Goal: Browse casually: Explore the website without a specific task or goal

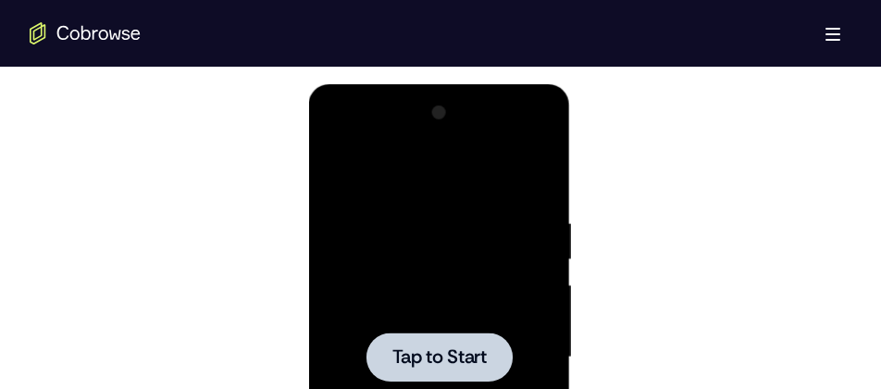
scroll to position [966, 0]
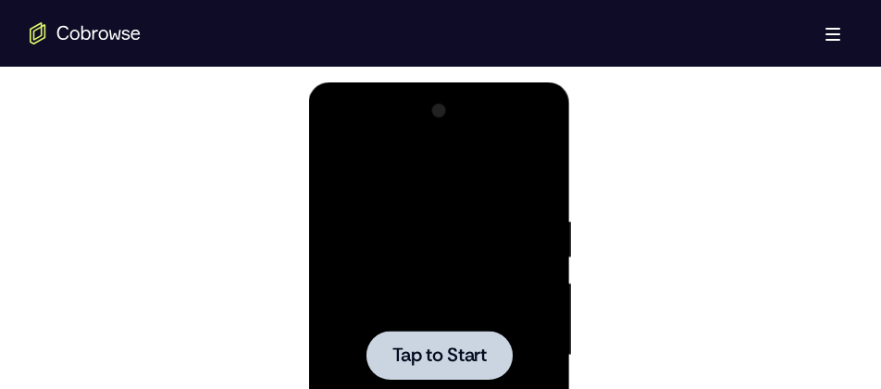
click at [457, 210] on div at bounding box center [438, 355] width 233 height 518
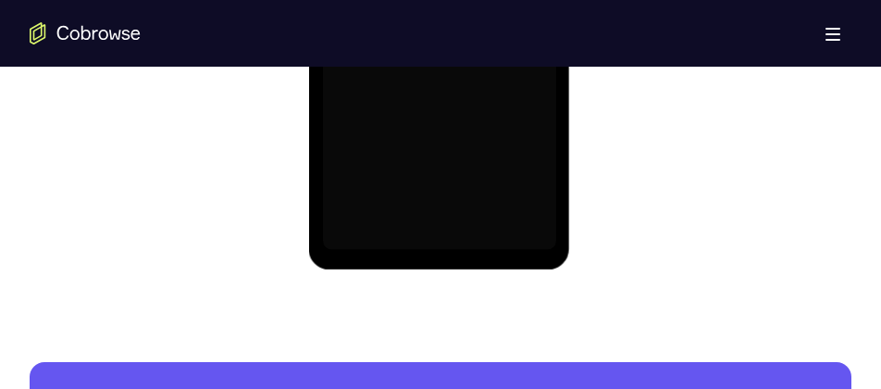
scroll to position [1332, 0]
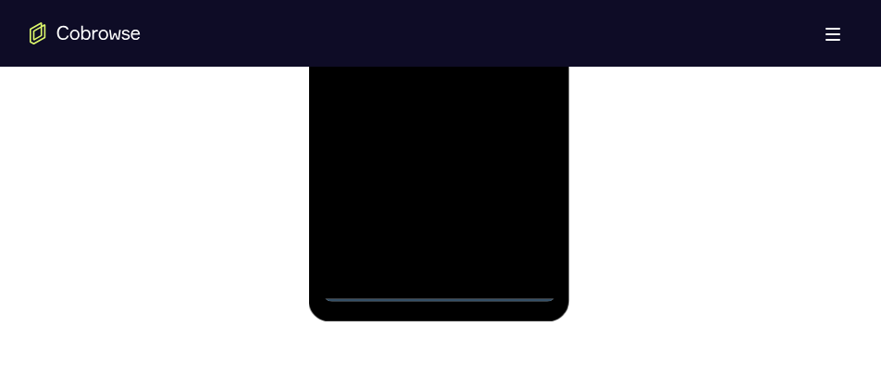
scroll to position [1288, 0]
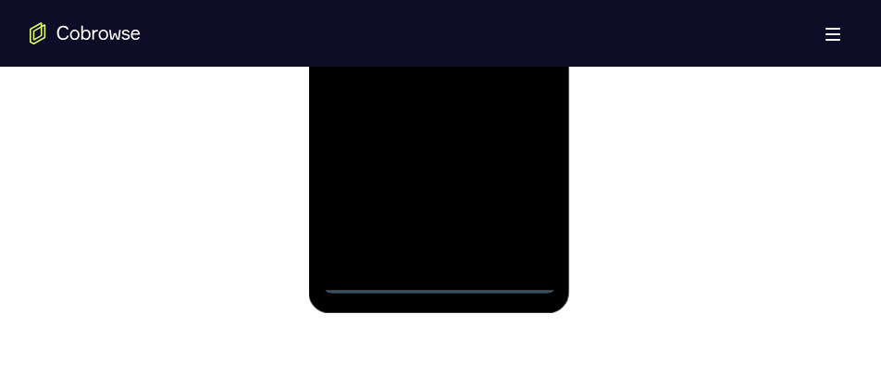
click at [506, 196] on div at bounding box center [438, 34] width 233 height 518
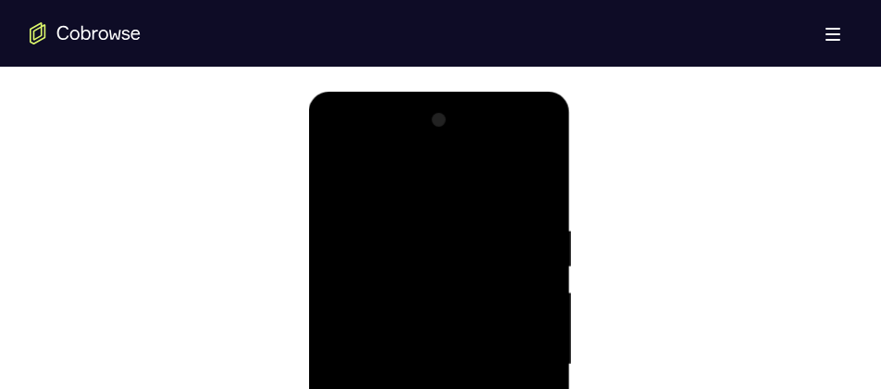
scroll to position [958, 0]
click at [347, 152] on div at bounding box center [438, 364] width 233 height 518
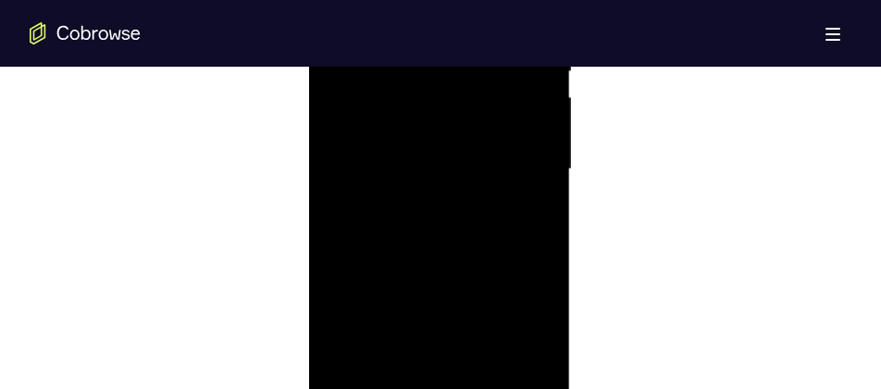
scroll to position [1154, 0]
click at [357, 118] on div at bounding box center [438, 167] width 233 height 518
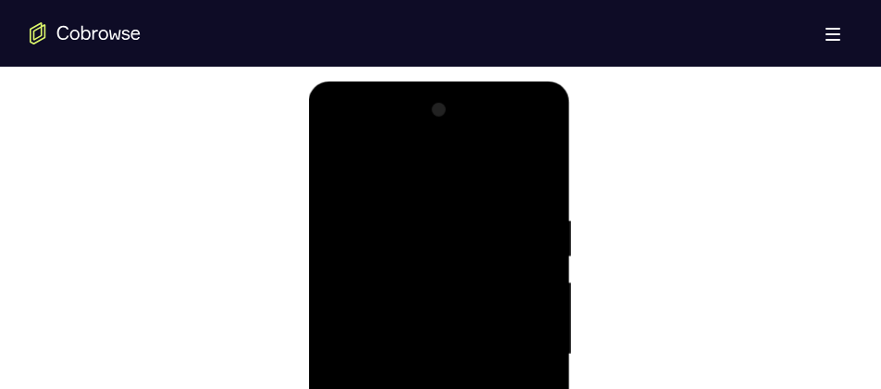
scroll to position [966, 0]
click at [341, 135] on div at bounding box center [438, 356] width 233 height 518
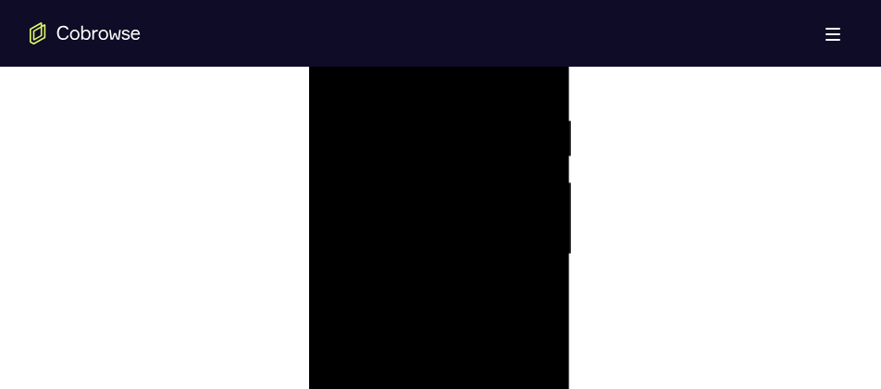
scroll to position [1068, 0]
click at [509, 252] on div at bounding box center [438, 253] width 233 height 518
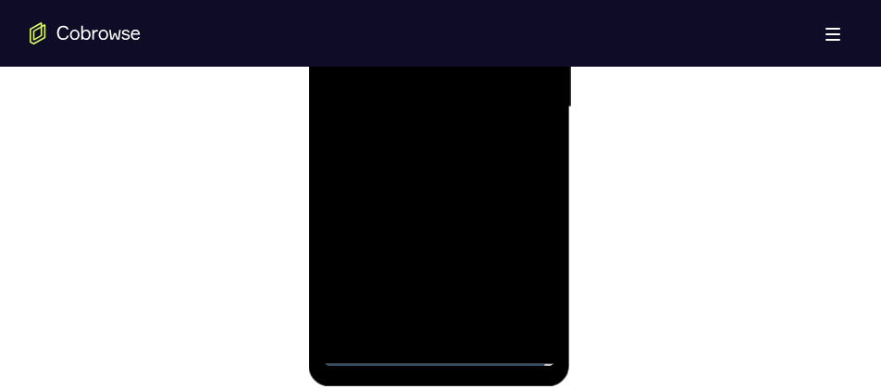
scroll to position [1216, 0]
click at [422, 138] on div at bounding box center [438, 105] width 233 height 518
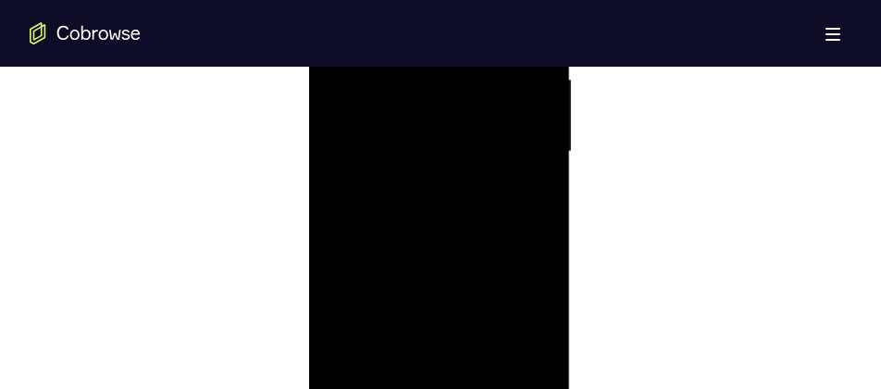
scroll to position [1169, 0]
click at [404, 128] on div at bounding box center [438, 153] width 233 height 518
click at [429, 110] on div at bounding box center [438, 153] width 233 height 518
click at [426, 119] on div at bounding box center [438, 153] width 233 height 518
click at [422, 149] on div at bounding box center [438, 153] width 233 height 518
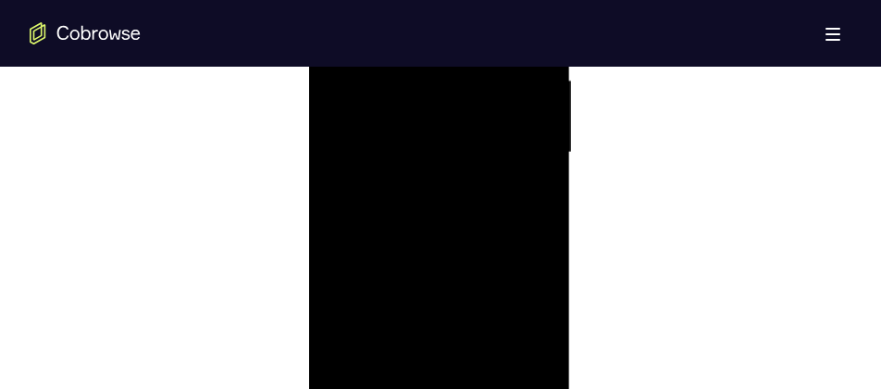
click at [407, 220] on div at bounding box center [438, 153] width 233 height 518
click at [414, 236] on div at bounding box center [438, 185] width 233 height 518
click at [418, 215] on div at bounding box center [438, 185] width 233 height 518
click at [415, 179] on div at bounding box center [438, 185] width 233 height 518
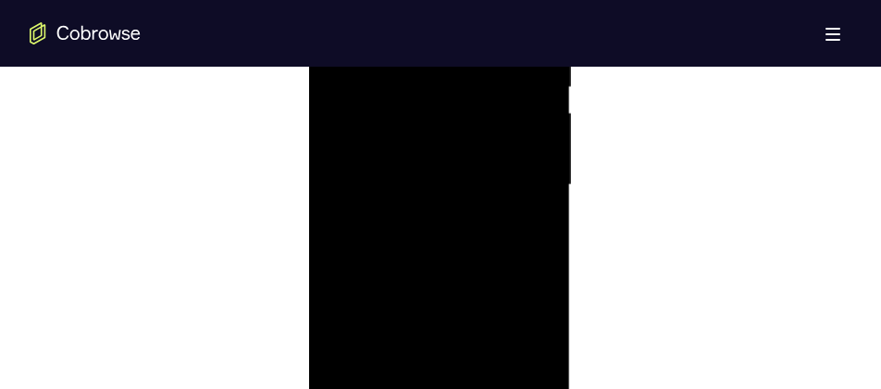
click at [415, 249] on div at bounding box center [438, 185] width 233 height 518
click at [539, 118] on div at bounding box center [438, 283] width 233 height 518
click at [402, 163] on div at bounding box center [438, 307] width 233 height 518
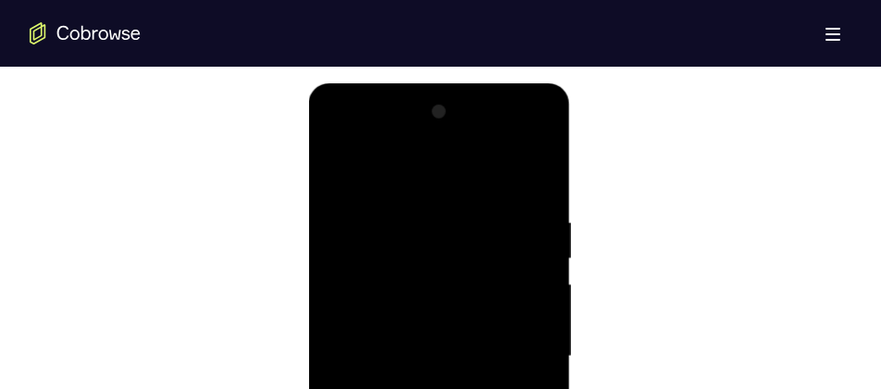
scroll to position [965, 0]
click at [533, 168] on div at bounding box center [438, 357] width 233 height 518
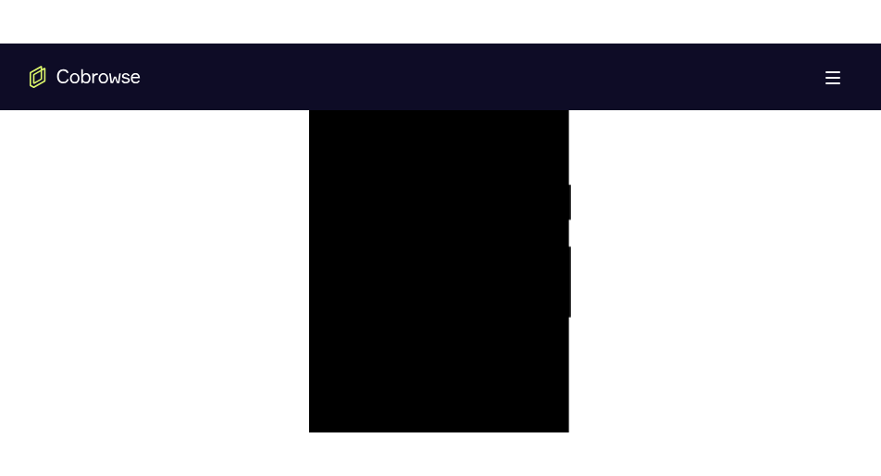
scroll to position [1086, 0]
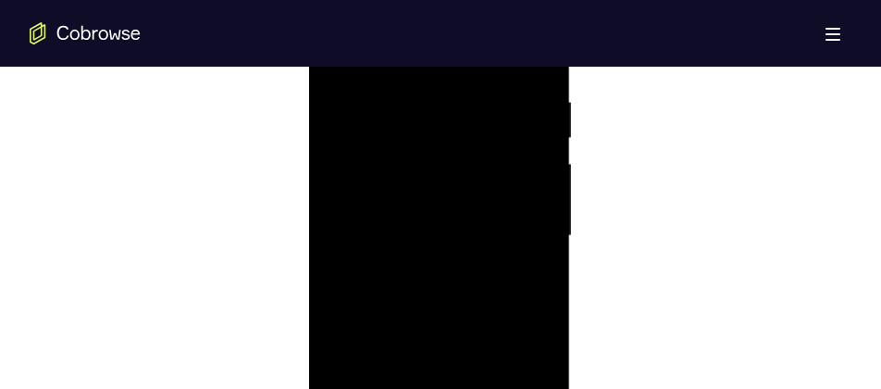
drag, startPoint x: 470, startPoint y: 327, endPoint x: 471, endPoint y: 60, distance: 266.6
click at [471, 60] on div at bounding box center [438, 236] width 233 height 518
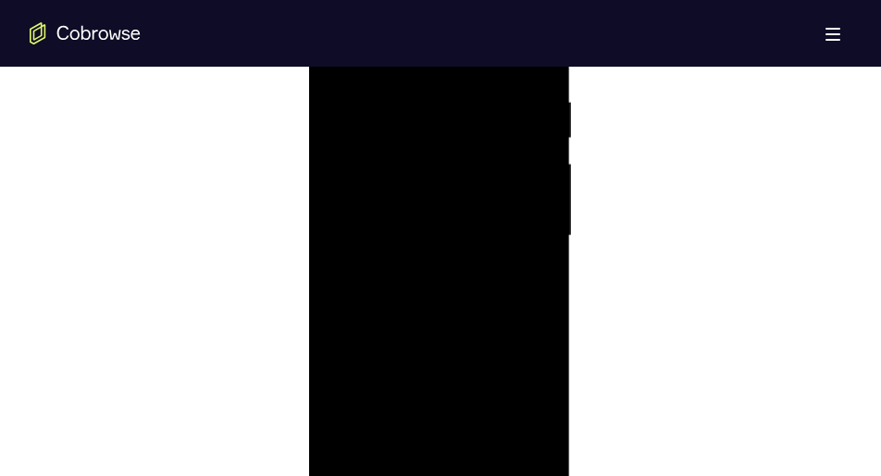
drag, startPoint x: 439, startPoint y: 268, endPoint x: 447, endPoint y: 71, distance: 197.4
click at [447, 71] on div at bounding box center [438, 236] width 233 height 518
drag, startPoint x: 444, startPoint y: 243, endPoint x: 450, endPoint y: 81, distance: 163.0
click at [450, 81] on div at bounding box center [438, 236] width 233 height 518
drag, startPoint x: 446, startPoint y: 297, endPoint x: 447, endPoint y: 111, distance: 186.1
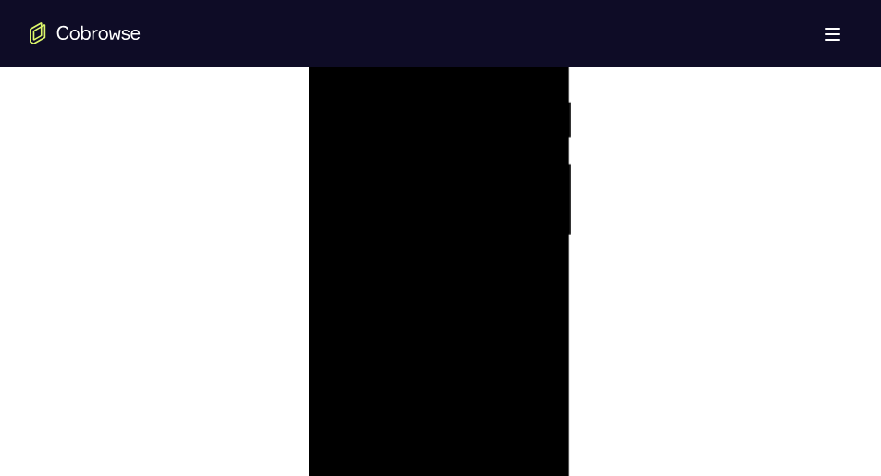
click at [447, 111] on div at bounding box center [438, 236] width 233 height 518
drag, startPoint x: 442, startPoint y: 304, endPoint x: 443, endPoint y: 139, distance: 164.8
click at [443, 139] on div at bounding box center [438, 236] width 233 height 518
click at [545, 190] on div at bounding box center [438, 236] width 233 height 518
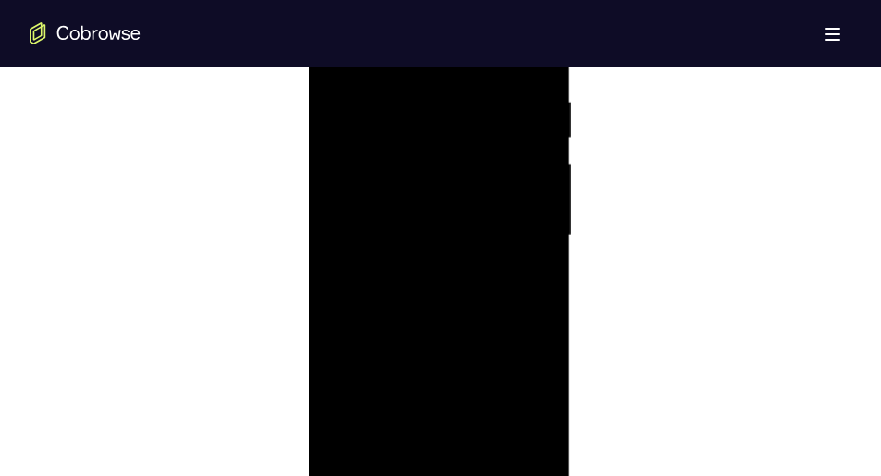
click at [545, 190] on div at bounding box center [438, 236] width 233 height 518
drag, startPoint x: 464, startPoint y: 264, endPoint x: 468, endPoint y: 108, distance: 155.6
click at [468, 108] on div at bounding box center [438, 236] width 233 height 518
drag, startPoint x: 461, startPoint y: 275, endPoint x: 454, endPoint y: 88, distance: 187.1
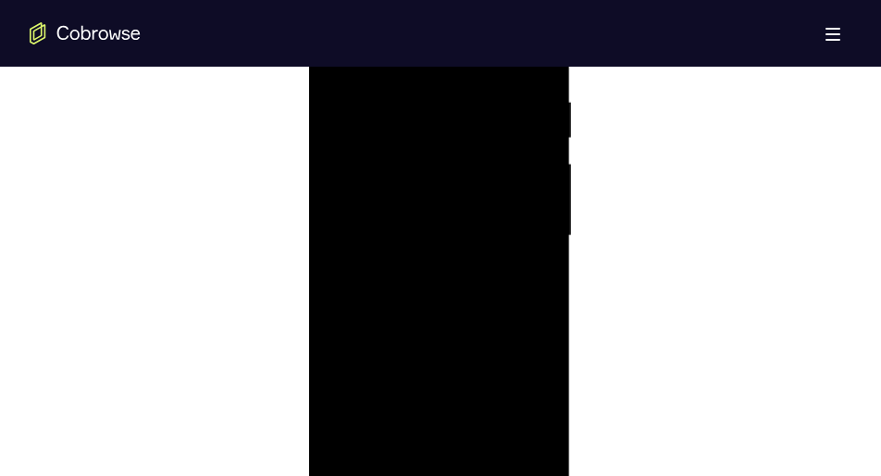
click at [454, 88] on div at bounding box center [438, 236] width 233 height 518
drag, startPoint x: 467, startPoint y: 244, endPoint x: 467, endPoint y: 173, distance: 71.3
click at [467, 173] on div at bounding box center [438, 236] width 233 height 518
click at [542, 242] on div at bounding box center [438, 236] width 233 height 518
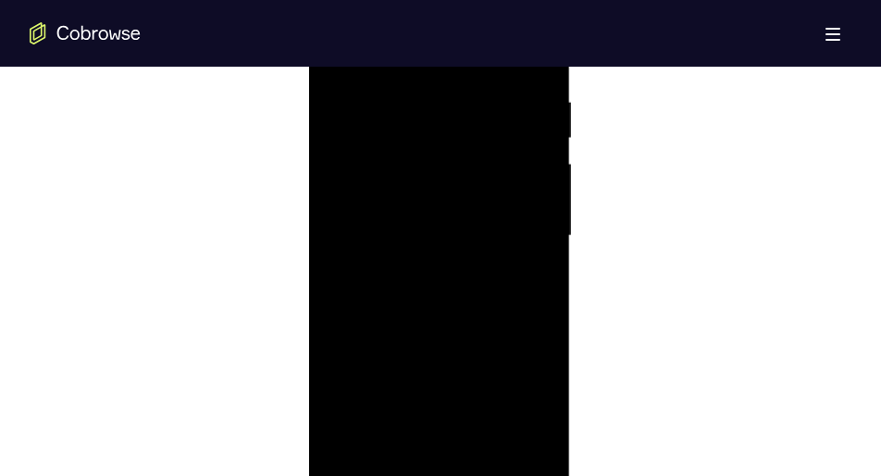
click at [542, 242] on div at bounding box center [438, 236] width 233 height 518
drag, startPoint x: 449, startPoint y: 285, endPoint x: 442, endPoint y: 115, distance: 170.5
click at [442, 115] on div at bounding box center [438, 236] width 233 height 518
drag, startPoint x: 434, startPoint y: 288, endPoint x: 425, endPoint y: 103, distance: 185.4
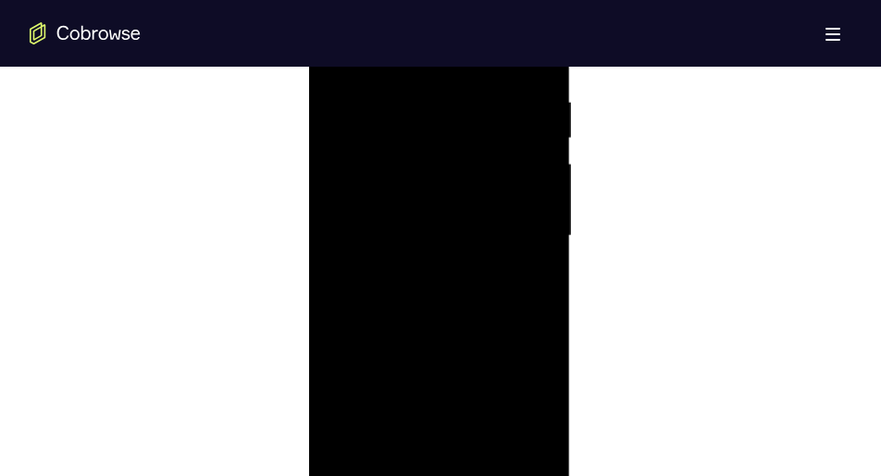
click at [425, 103] on div at bounding box center [438, 236] width 233 height 518
drag, startPoint x: 430, startPoint y: 289, endPoint x: 431, endPoint y: 223, distance: 65.8
click at [431, 223] on div at bounding box center [438, 236] width 233 height 518
drag, startPoint x: 428, startPoint y: 289, endPoint x: 430, endPoint y: 271, distance: 17.7
click at [430, 271] on div at bounding box center [438, 236] width 233 height 518
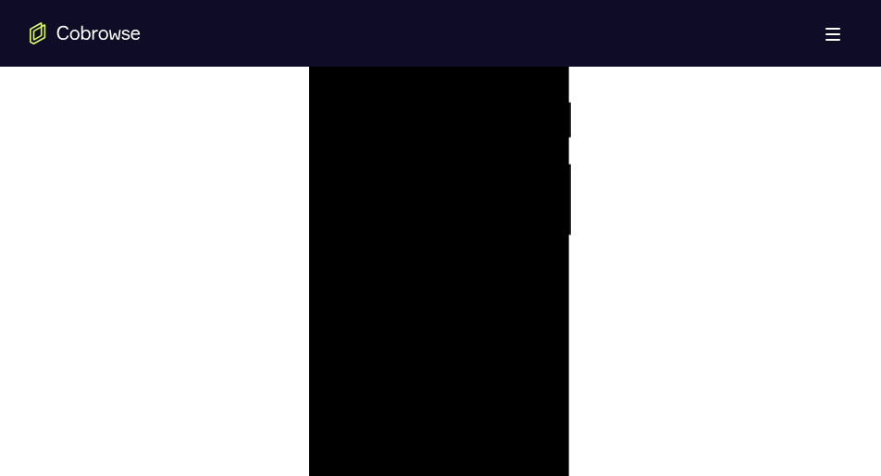
drag, startPoint x: 430, startPoint y: 271, endPoint x: 419, endPoint y: 73, distance: 198.4
click at [419, 73] on div at bounding box center [438, 236] width 233 height 518
drag, startPoint x: 426, startPoint y: 269, endPoint x: 420, endPoint y: 86, distance: 183.4
click at [420, 86] on div at bounding box center [438, 236] width 233 height 518
drag, startPoint x: 425, startPoint y: 255, endPoint x: 425, endPoint y: 139, distance: 115.7
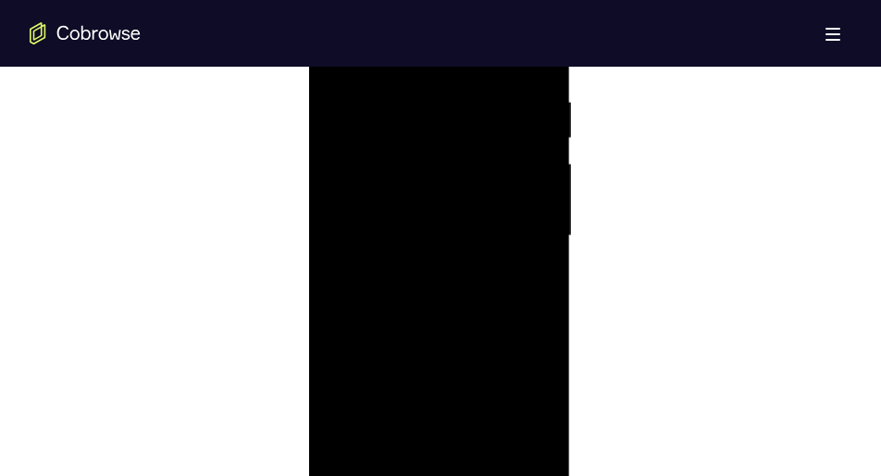
click at [425, 139] on div at bounding box center [438, 236] width 233 height 518
click at [545, 174] on div at bounding box center [438, 236] width 233 height 518
drag, startPoint x: 447, startPoint y: 300, endPoint x: 447, endPoint y: 90, distance: 210.1
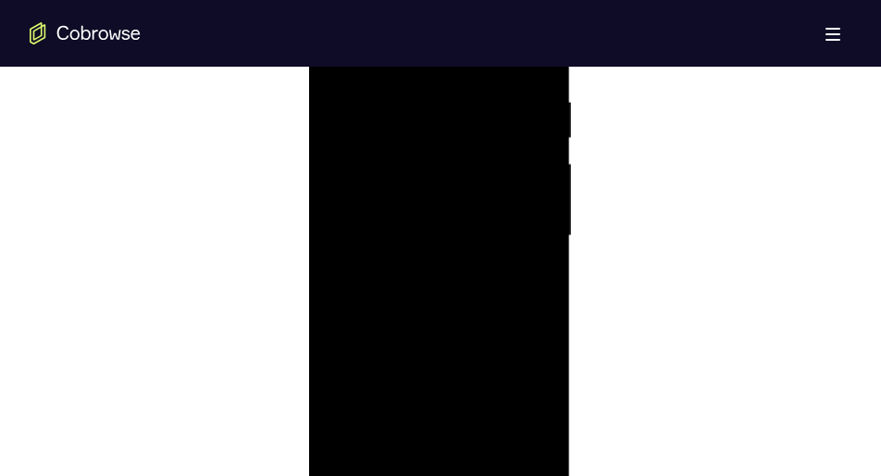
click at [447, 90] on div at bounding box center [438, 236] width 233 height 518
drag, startPoint x: 444, startPoint y: 295, endPoint x: 430, endPoint y: 52, distance: 243.9
click at [430, 52] on div at bounding box center [438, 236] width 233 height 518
drag, startPoint x: 442, startPoint y: 232, endPoint x: 446, endPoint y: 62, distance: 170.4
click at [446, 62] on div at bounding box center [438, 236] width 233 height 518
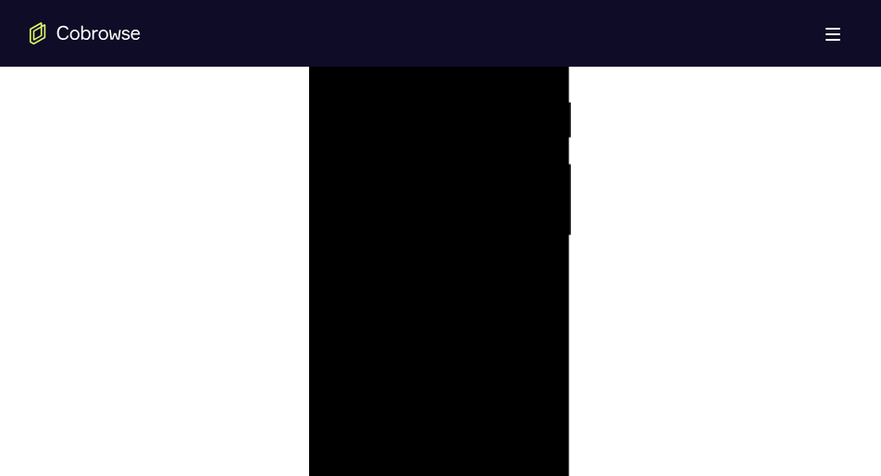
drag, startPoint x: 422, startPoint y: 292, endPoint x: 422, endPoint y: 105, distance: 187.0
click at [422, 105] on div at bounding box center [438, 236] width 233 height 518
click at [545, 234] on div at bounding box center [438, 236] width 233 height 518
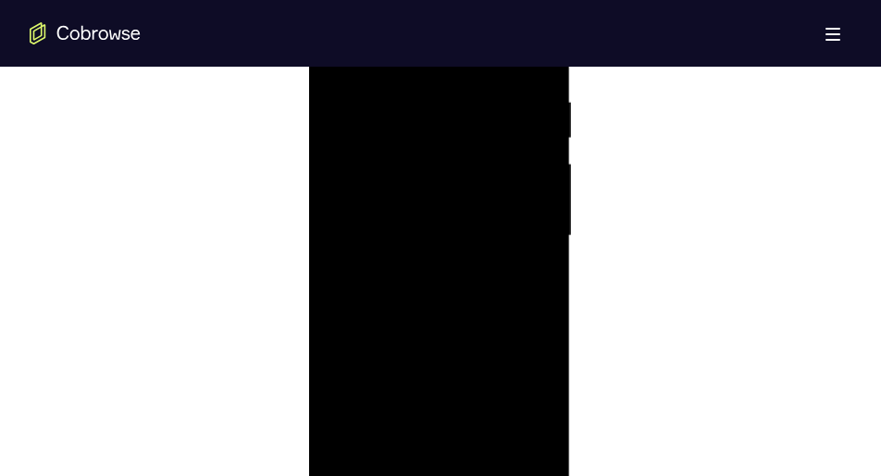
drag, startPoint x: 490, startPoint y: 317, endPoint x: 480, endPoint y: 124, distance: 192.8
click at [480, 124] on div at bounding box center [438, 236] width 233 height 518
drag, startPoint x: 473, startPoint y: 270, endPoint x: 460, endPoint y: 86, distance: 184.7
click at [460, 86] on div at bounding box center [438, 236] width 233 height 518
drag, startPoint x: 460, startPoint y: 221, endPoint x: 462, endPoint y: 134, distance: 87.0
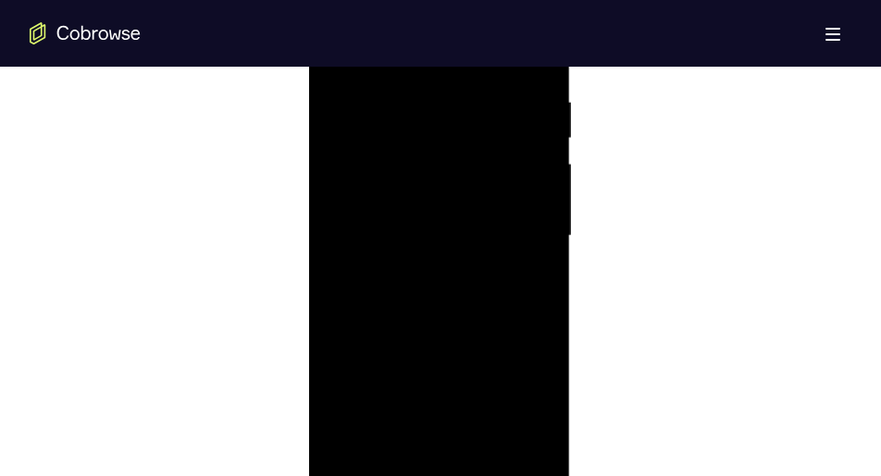
click at [462, 134] on div at bounding box center [438, 236] width 233 height 518
drag, startPoint x: 454, startPoint y: 260, endPoint x: 455, endPoint y: 35, distance: 225.0
click at [455, 35] on div at bounding box center [438, 236] width 233 height 518
drag, startPoint x: 447, startPoint y: 282, endPoint x: 443, endPoint y: 121, distance: 161.1
click at [443, 121] on div at bounding box center [438, 236] width 233 height 518
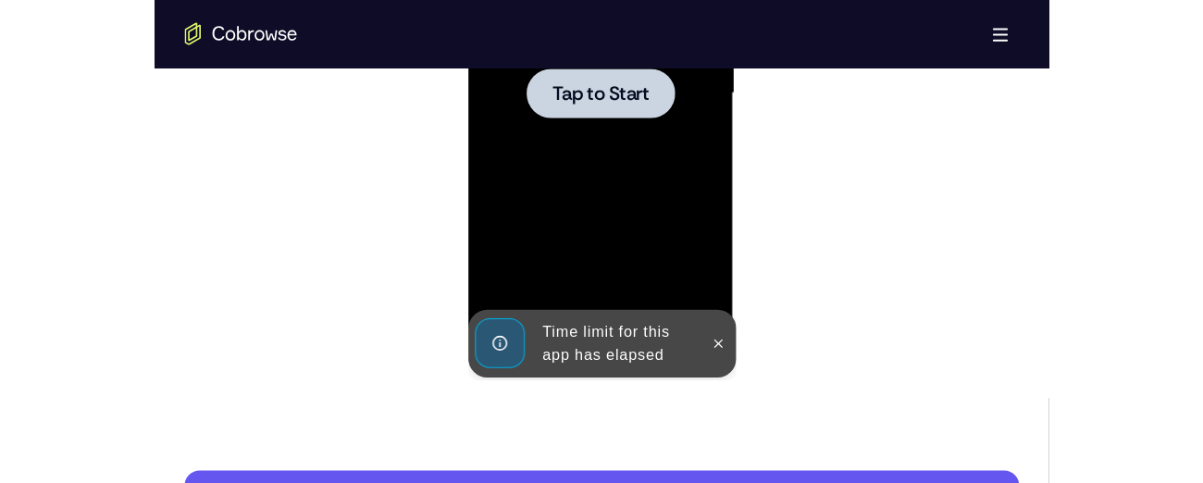
scroll to position [1230, 0]
